Goal: Information Seeking & Learning: Learn about a topic

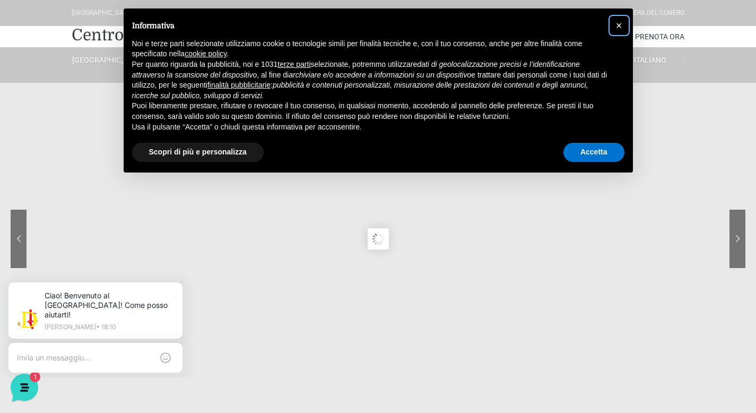
click at [621, 23] on span "×" at bounding box center [619, 26] width 6 height 12
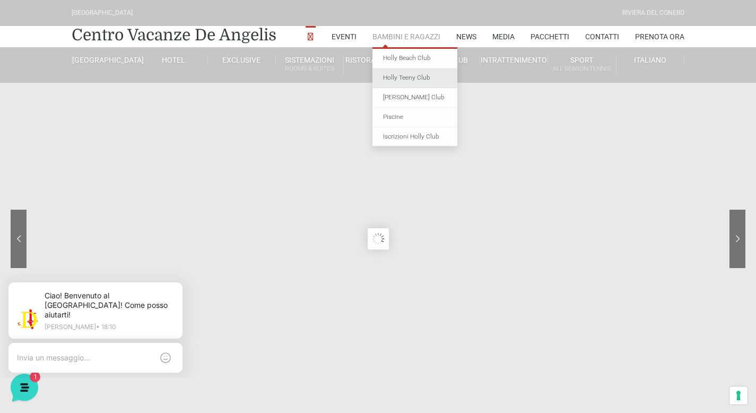
click at [409, 71] on link "Holly Teeny Club" at bounding box center [414, 78] width 85 height 20
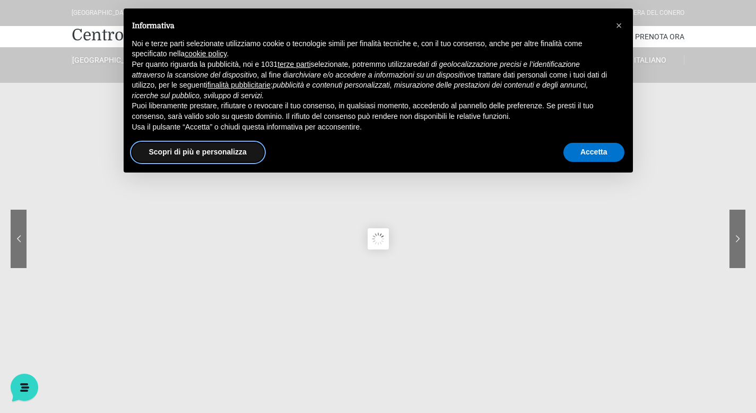
click at [239, 147] on button "Scopri di più e personalizza" at bounding box center [198, 152] width 132 height 19
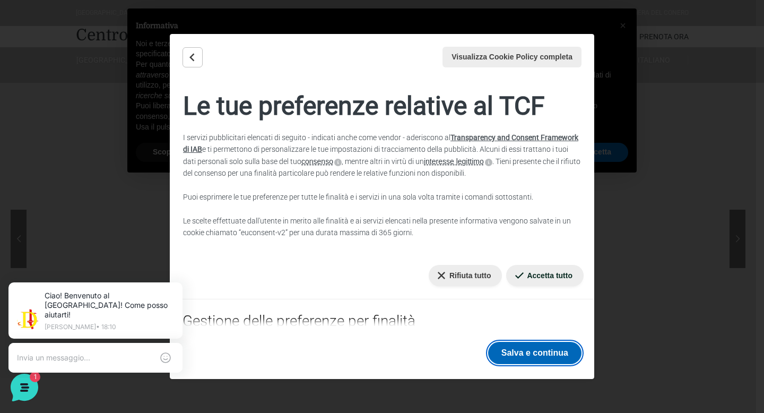
click at [536, 356] on button "Salva e continua" at bounding box center [534, 353] width 93 height 22
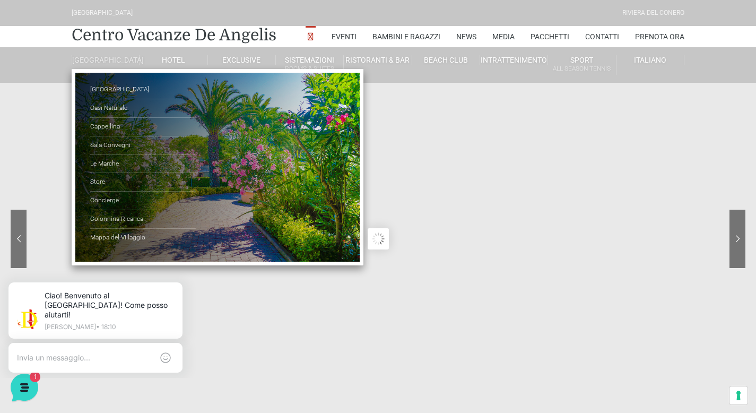
click at [106, 54] on li "De Angelis Resort Parco Piscine Oasi Naturale Cappellina Sala Convegni Le March…" at bounding box center [106, 59] width 68 height 25
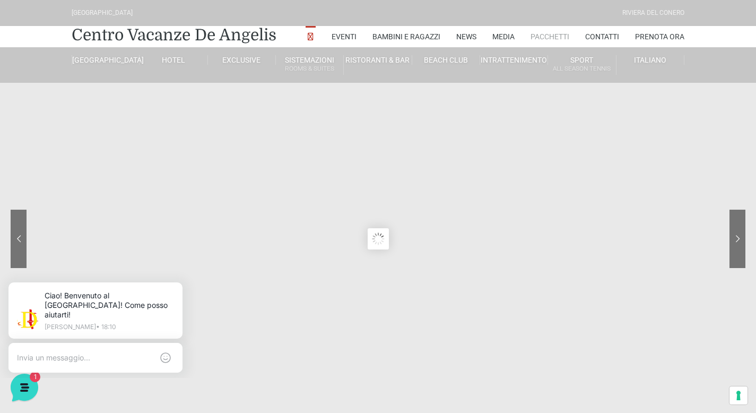
click at [539, 36] on link "Pacchetti" at bounding box center [549, 36] width 39 height 21
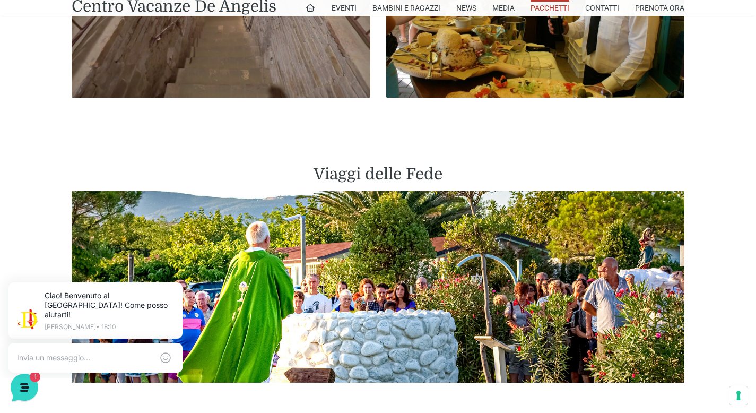
scroll to position [2172, 0]
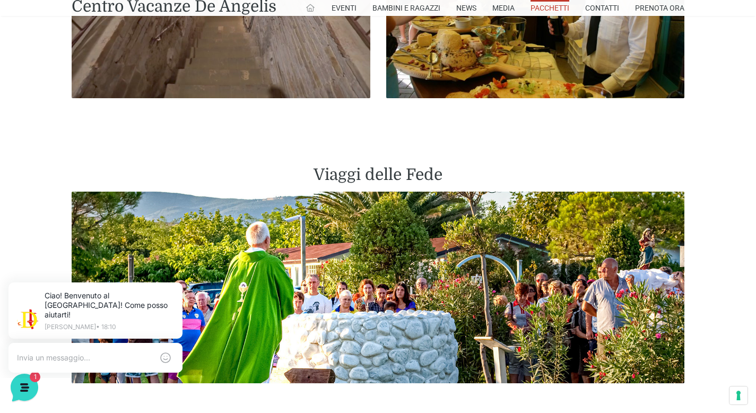
click at [307, 8] on icon at bounding box center [310, 8] width 10 height 10
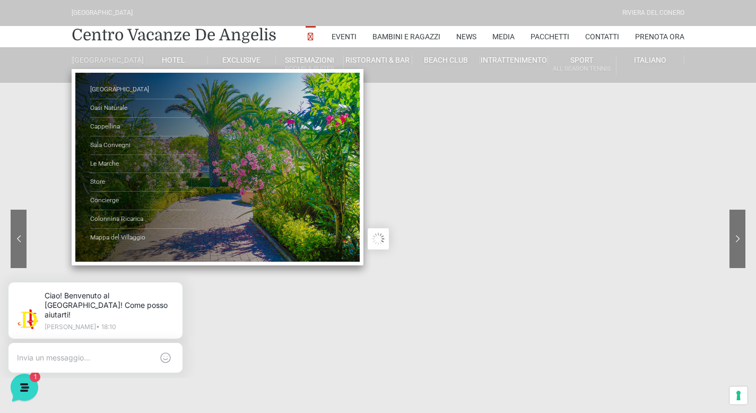
click at [121, 60] on link "[GEOGRAPHIC_DATA]" at bounding box center [106, 60] width 68 height 10
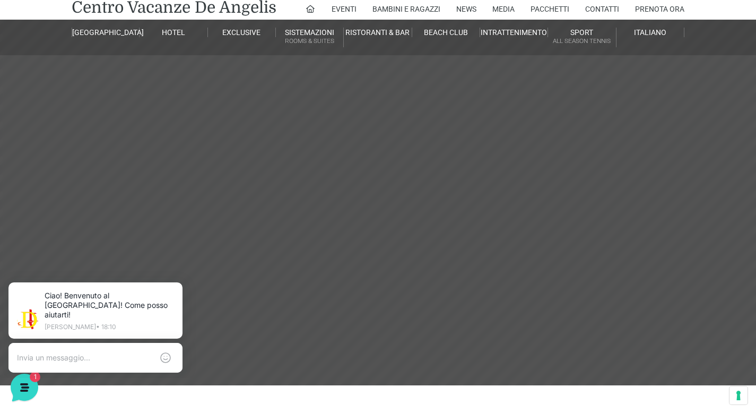
scroll to position [28, 0]
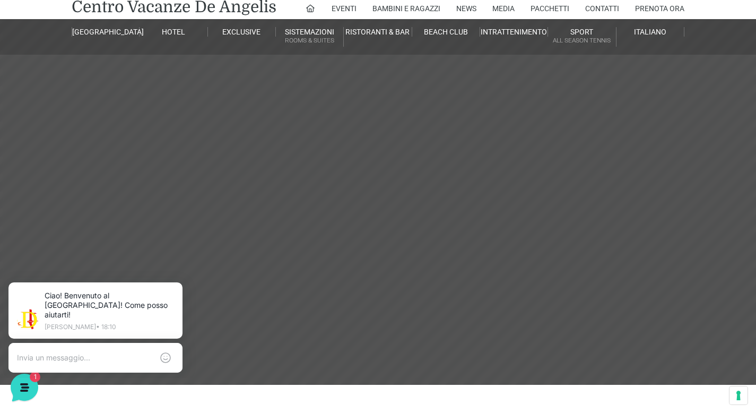
click at [341, 185] on header "Villaggio Hotel Resort Riviera Del Conero Centro Vacanze De Angelis Eventi Miss…" at bounding box center [378, 210] width 756 height 477
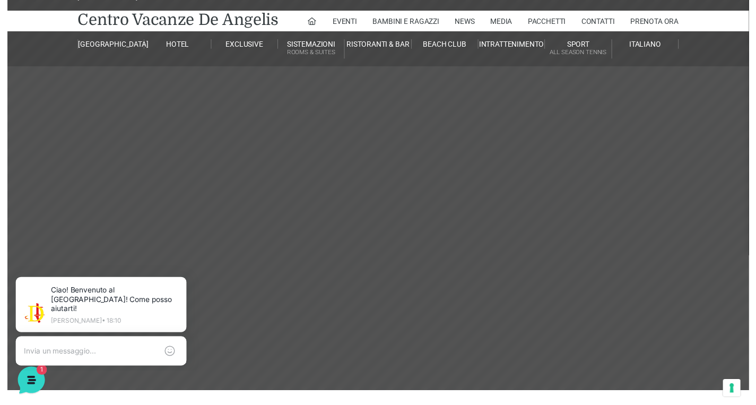
scroll to position [8, 0]
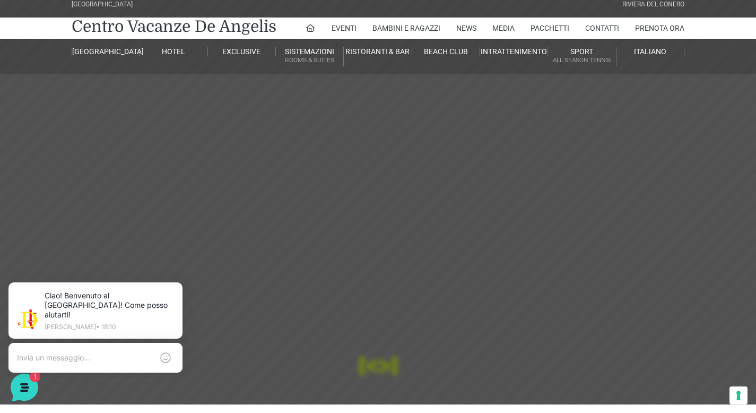
click at [341, 185] on header "Villaggio Hotel Resort Riviera Del Conero Centro Vacanze De Angelis Eventi Miss…" at bounding box center [378, 230] width 756 height 477
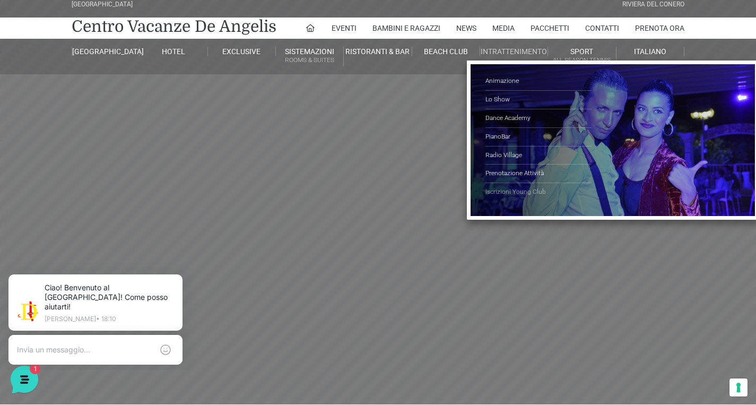
click at [520, 191] on link "Iscrizioni Young Club" at bounding box center [538, 192] width 106 height 18
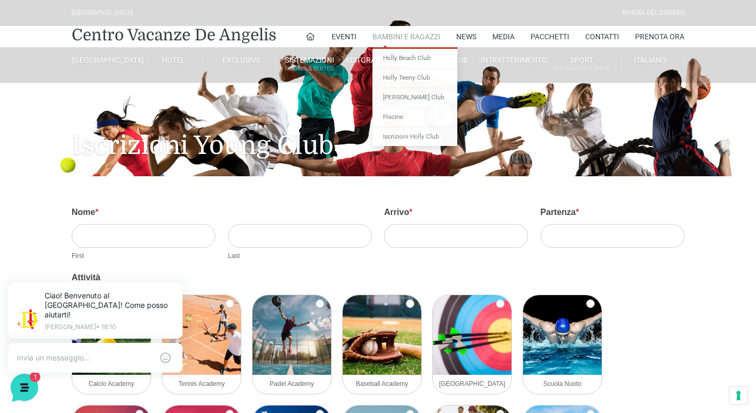
click at [425, 40] on link "Bambini e Ragazzi" at bounding box center [406, 36] width 68 height 21
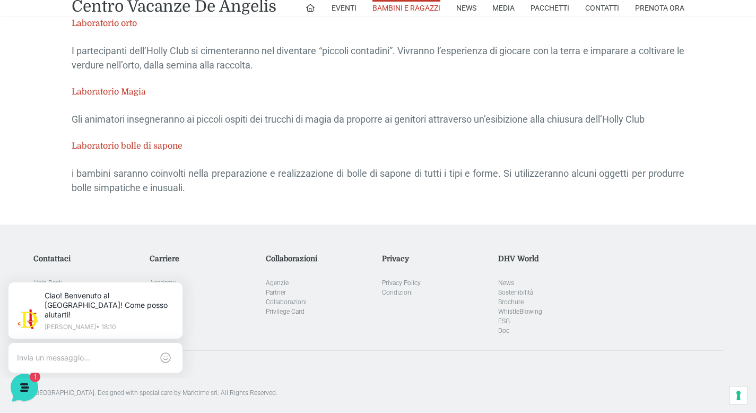
scroll to position [2633, 0]
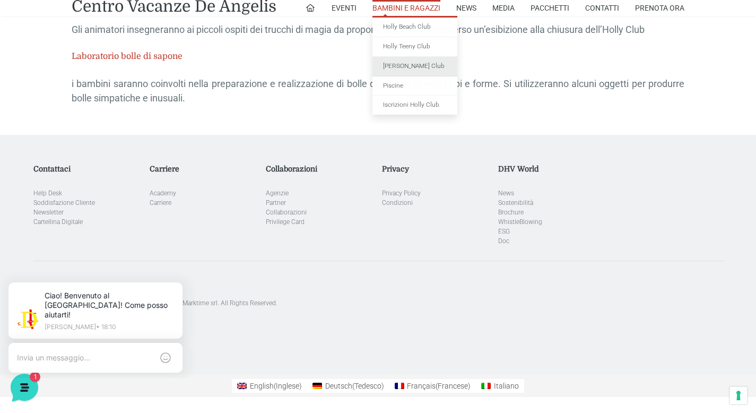
click at [411, 60] on link "[PERSON_NAME] Club" at bounding box center [414, 67] width 85 height 20
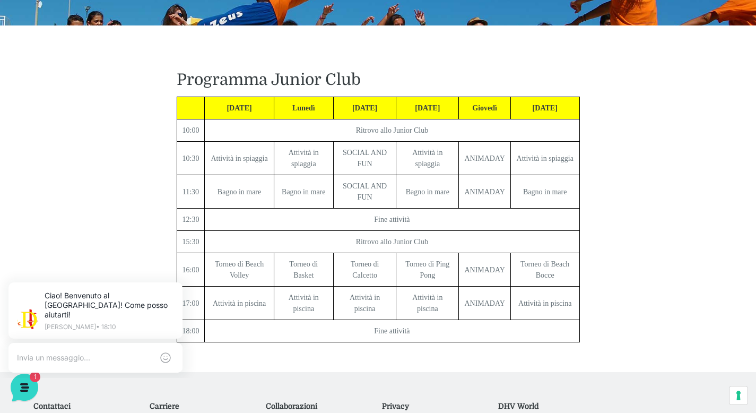
scroll to position [186, 0]
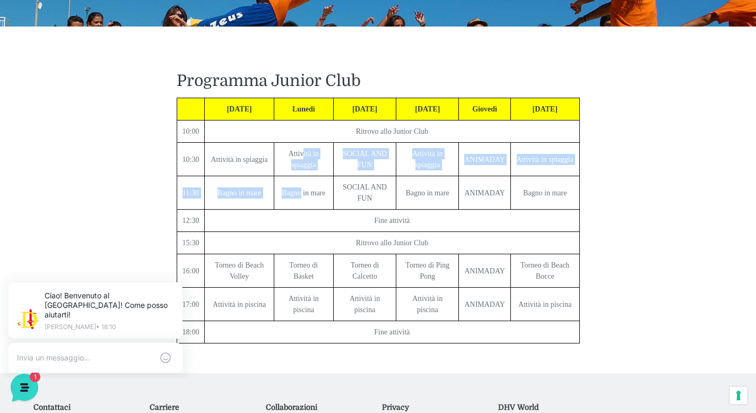
drag, startPoint x: 303, startPoint y: 158, endPoint x: 302, endPoint y: 191, distance: 32.9
click at [302, 191] on tbody "[DATE] Lunedì [DATE] [DATE] Giovedì [DATE] 10:00 Ritrovo allo Junior Club 10:30…" at bounding box center [378, 220] width 403 height 245
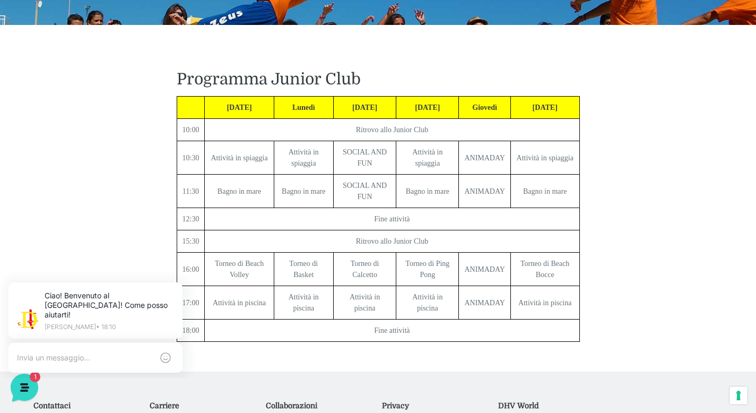
click at [156, 189] on div "Programma Young Club Programma Junior Club [DATE] Lunedì [DATE] [DATE] Giovedì …" at bounding box center [378, 198] width 628 height 346
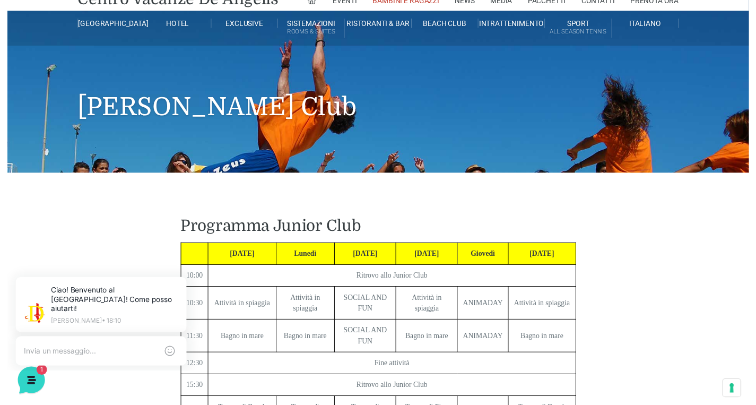
scroll to position [0, 0]
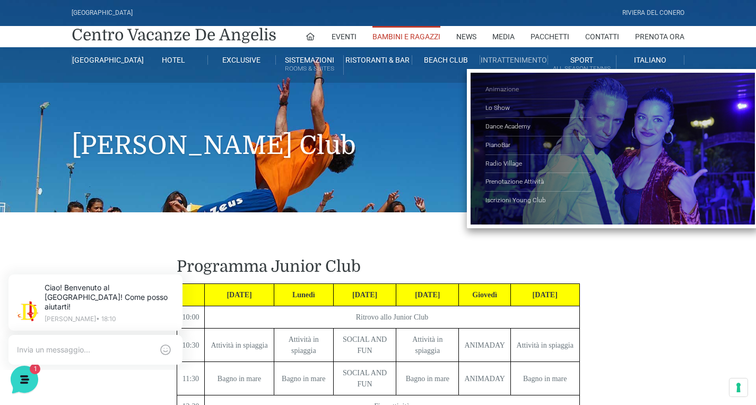
click at [492, 88] on link "Animazione" at bounding box center [538, 90] width 106 height 19
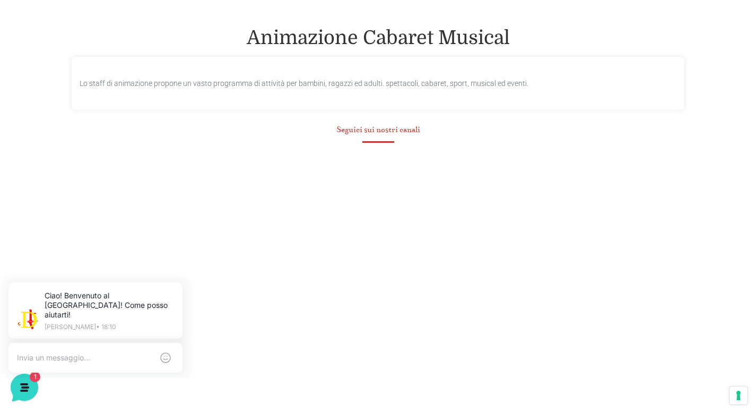
scroll to position [460, 0]
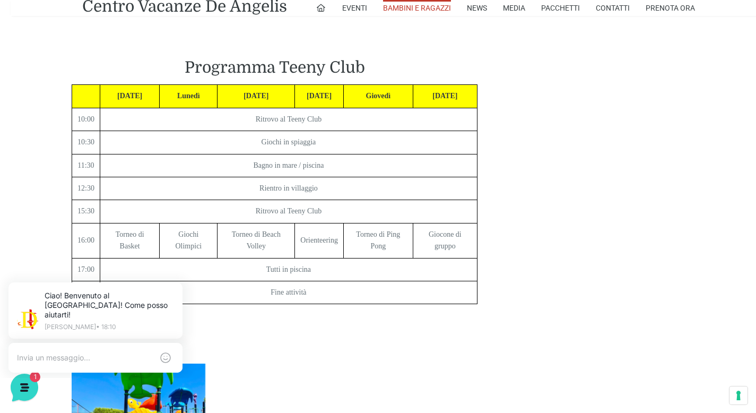
scroll to position [998, 0]
